Goal: Navigation & Orientation: Find specific page/section

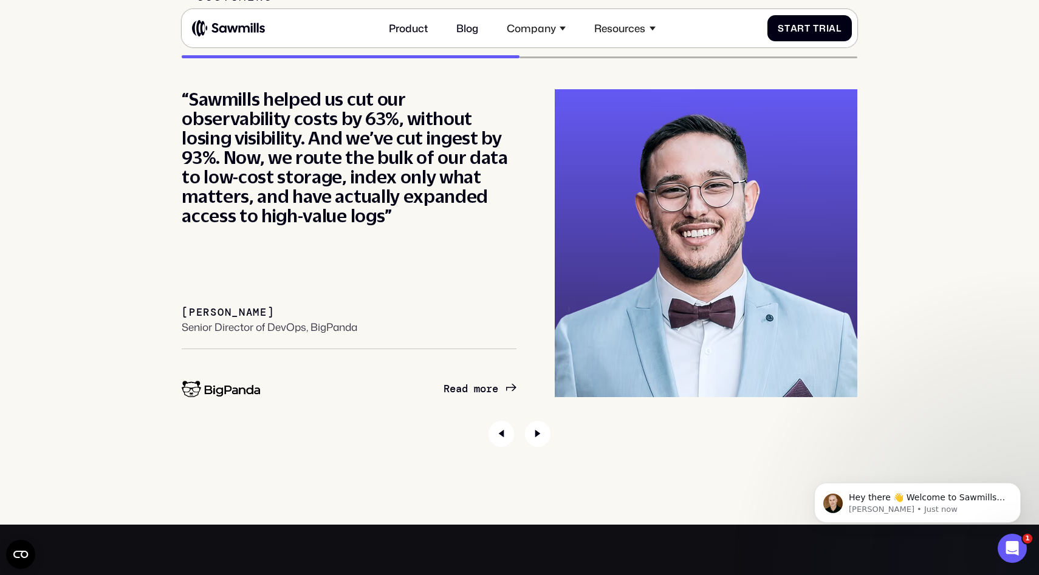
scroll to position [4881, 0]
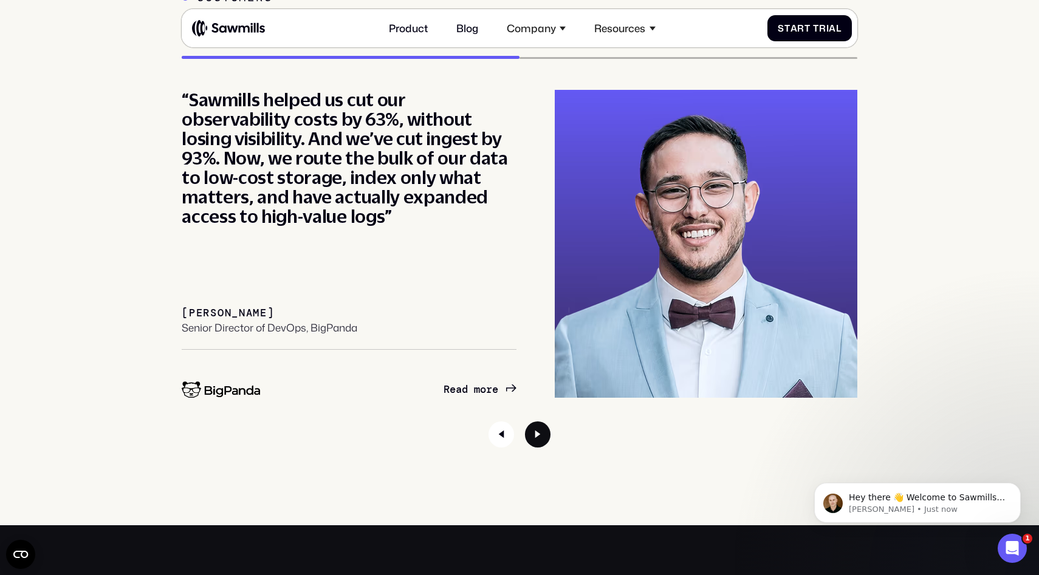
click at [534, 437] on icon "Next slide" at bounding box center [538, 435] width 26 height 26
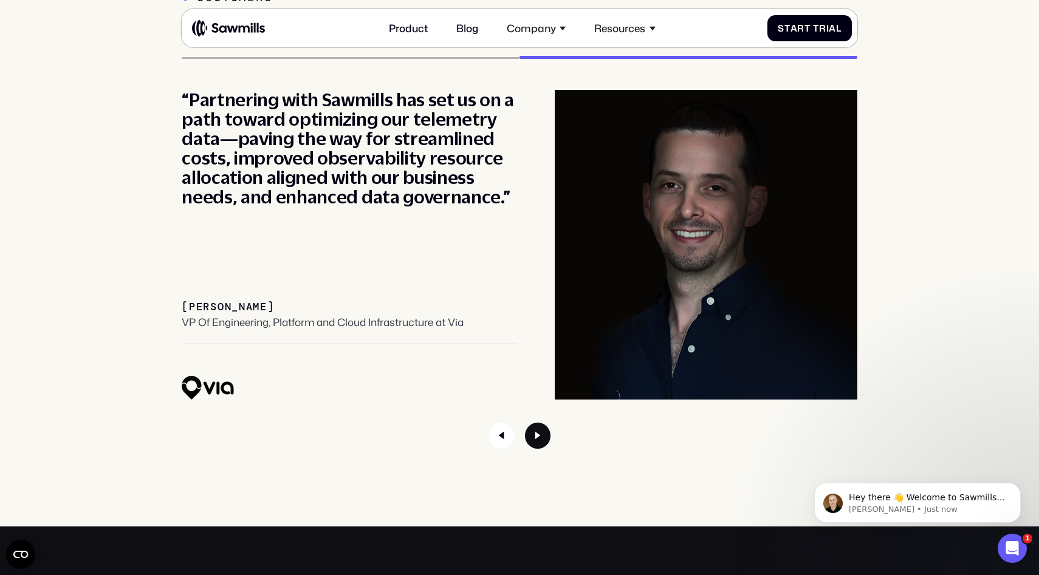
click at [534, 437] on icon "Next slide" at bounding box center [538, 436] width 26 height 26
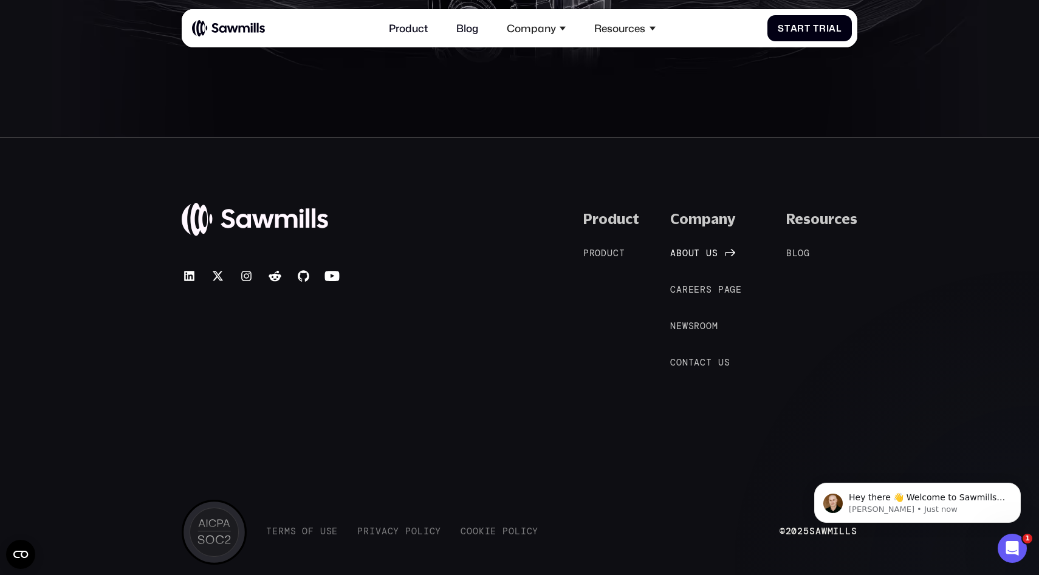
scroll to position [5845, 0]
click at [691, 252] on span "u" at bounding box center [691, 253] width 6 height 11
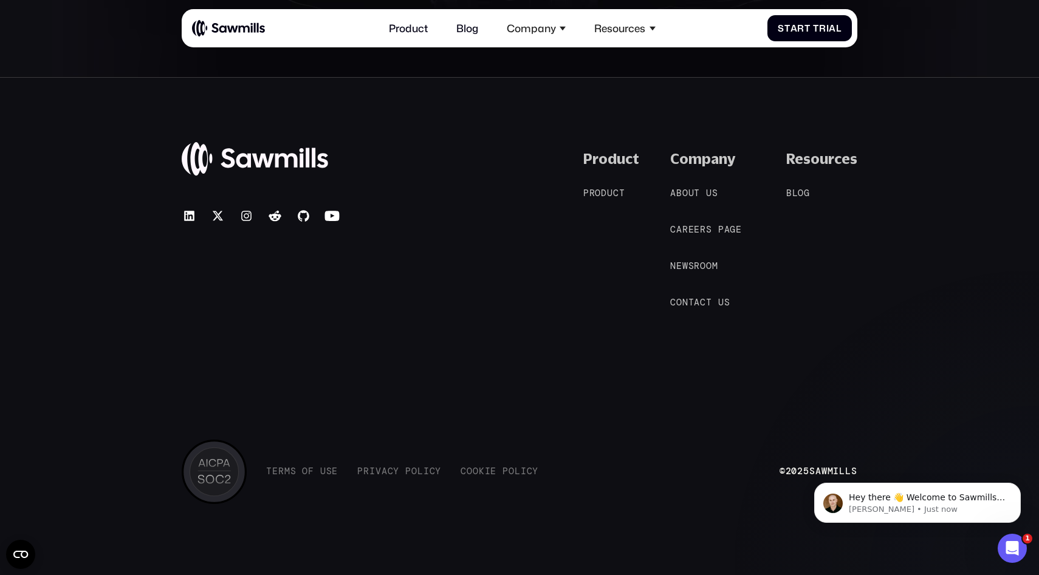
scroll to position [2459, 0]
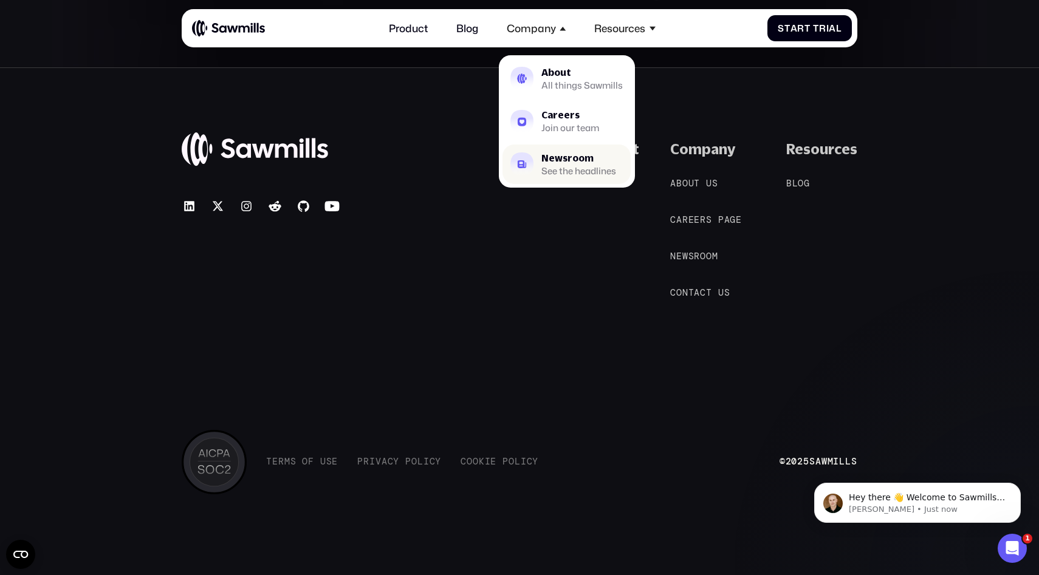
click at [557, 160] on div "Newsroom" at bounding box center [578, 158] width 75 height 9
